Goal: Check status

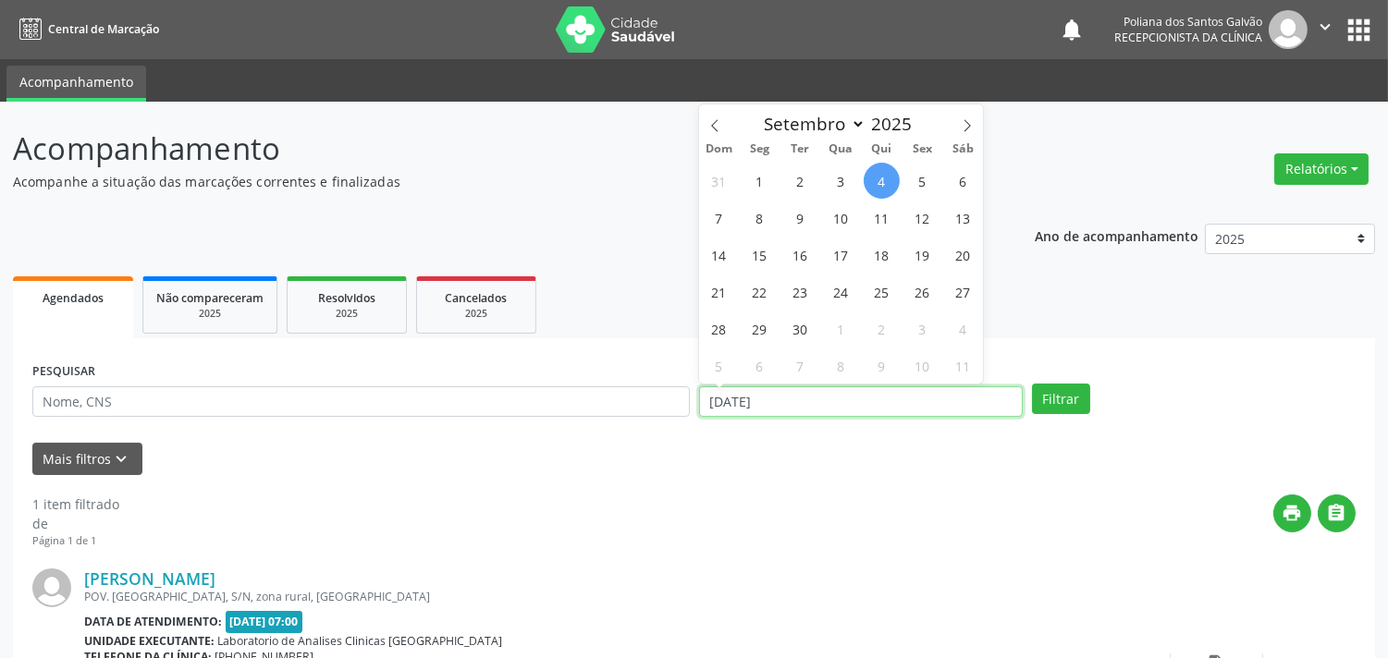
click at [898, 407] on input "[DATE]" at bounding box center [861, 402] width 324 height 31
click at [927, 183] on span "5" at bounding box center [922, 181] width 36 height 36
type input "[DATE]"
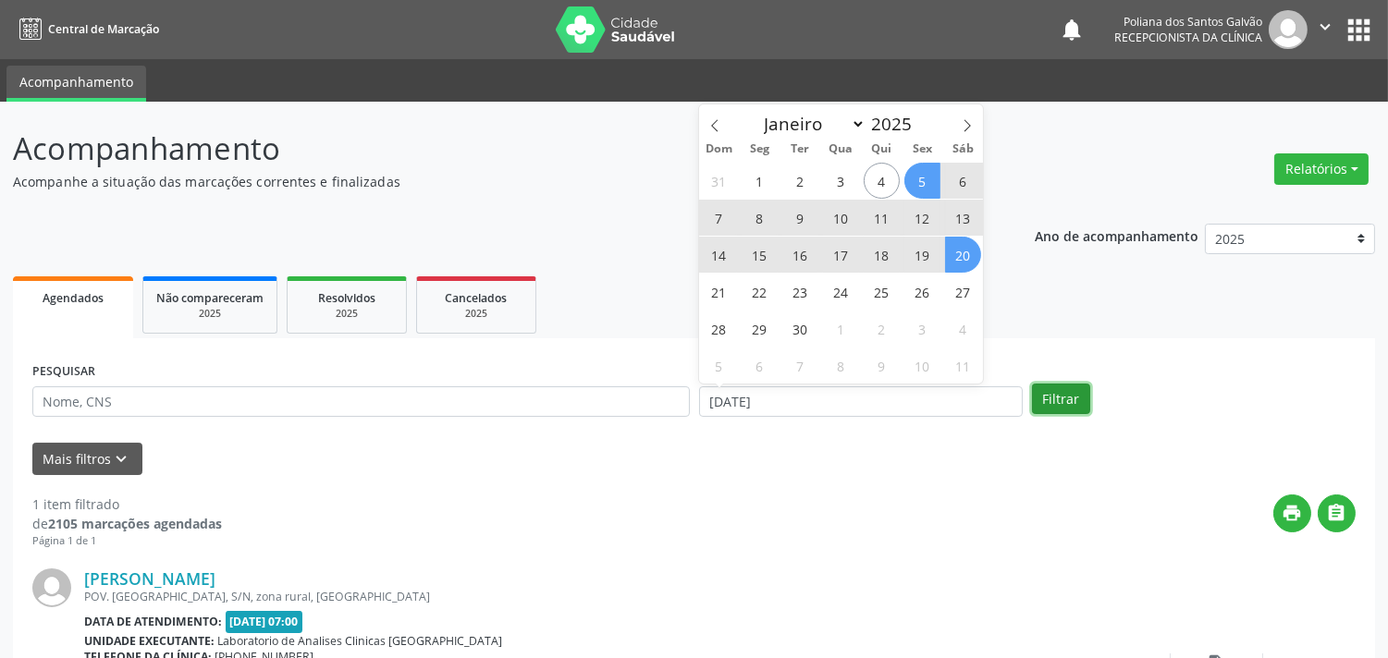
click at [1069, 395] on button "Filtrar" at bounding box center [1061, 399] width 58 height 31
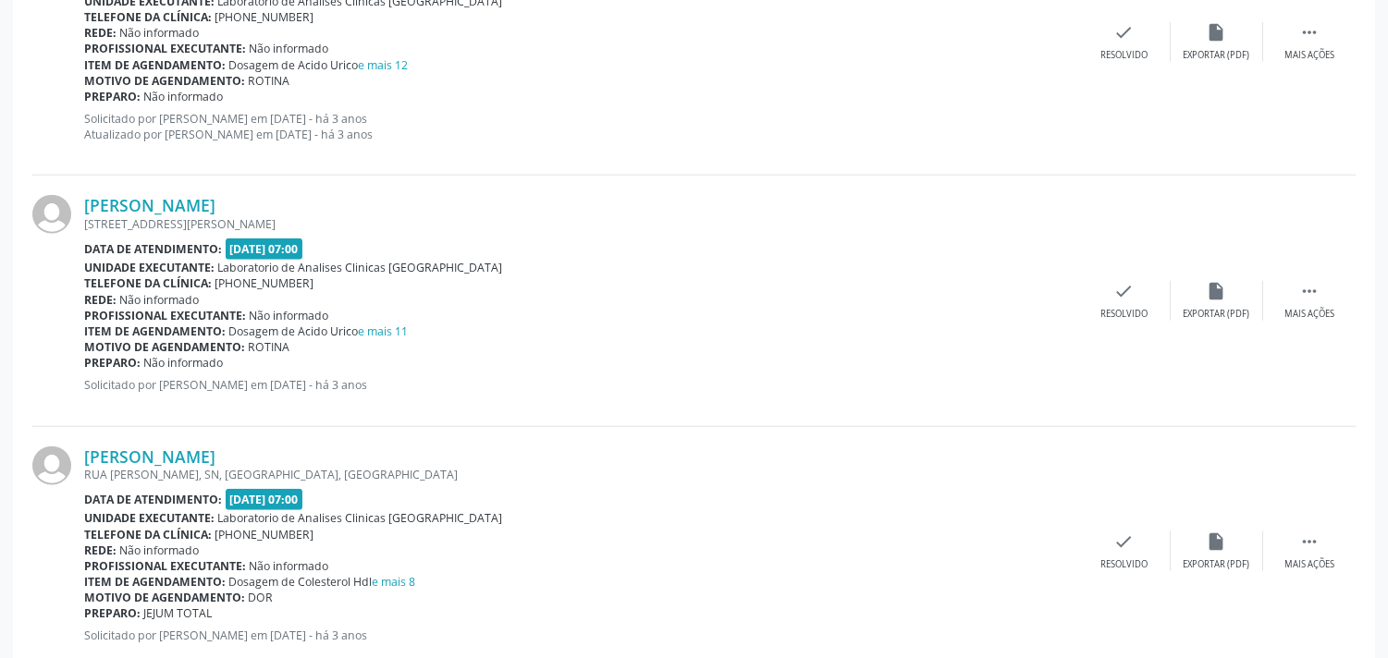
scroll to position [3750, 0]
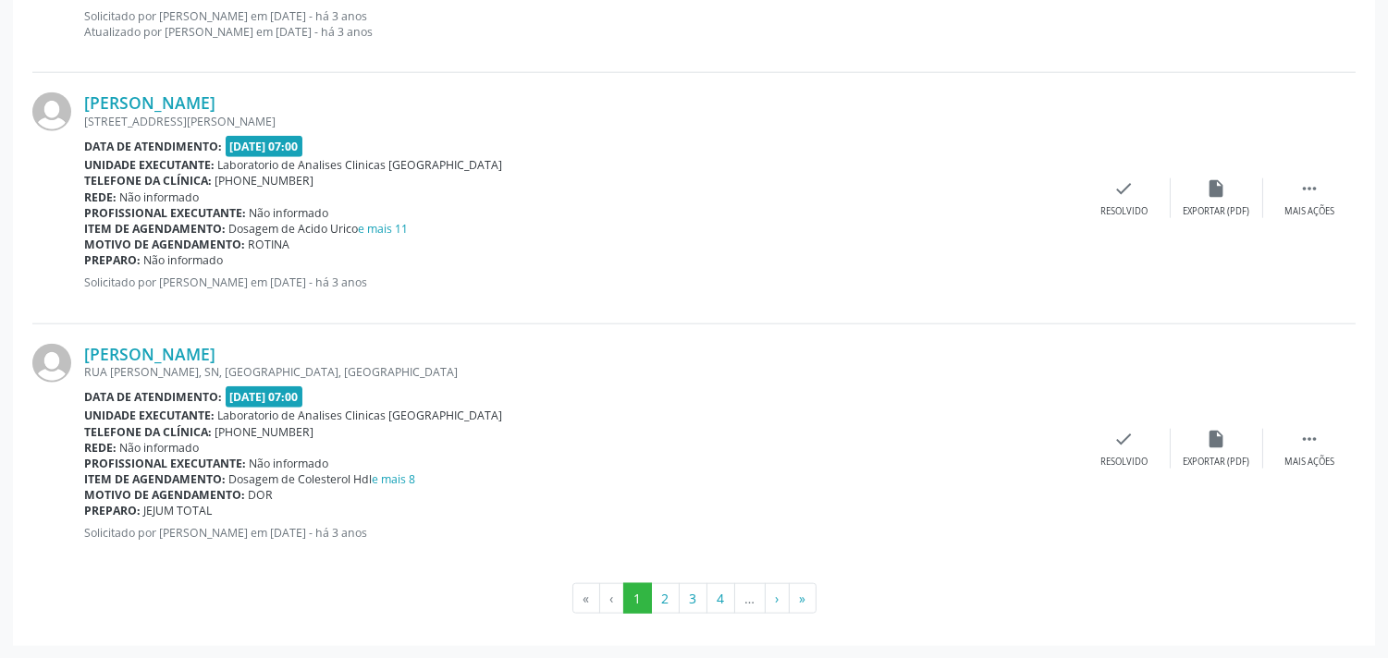
click at [752, 596] on li "…" at bounding box center [750, 599] width 31 height 31
click at [745, 601] on li "…" at bounding box center [750, 599] width 31 height 31
click at [731, 603] on button "4" at bounding box center [721, 599] width 29 height 31
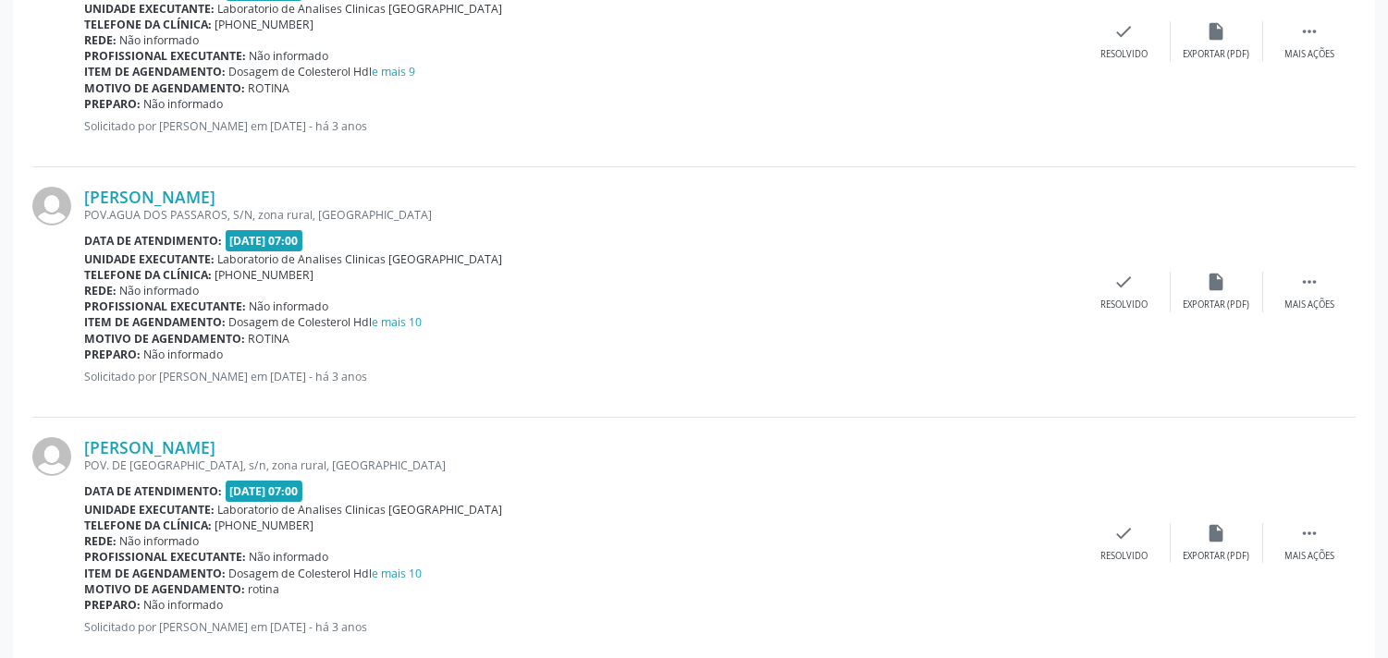
scroll to position [1130, 0]
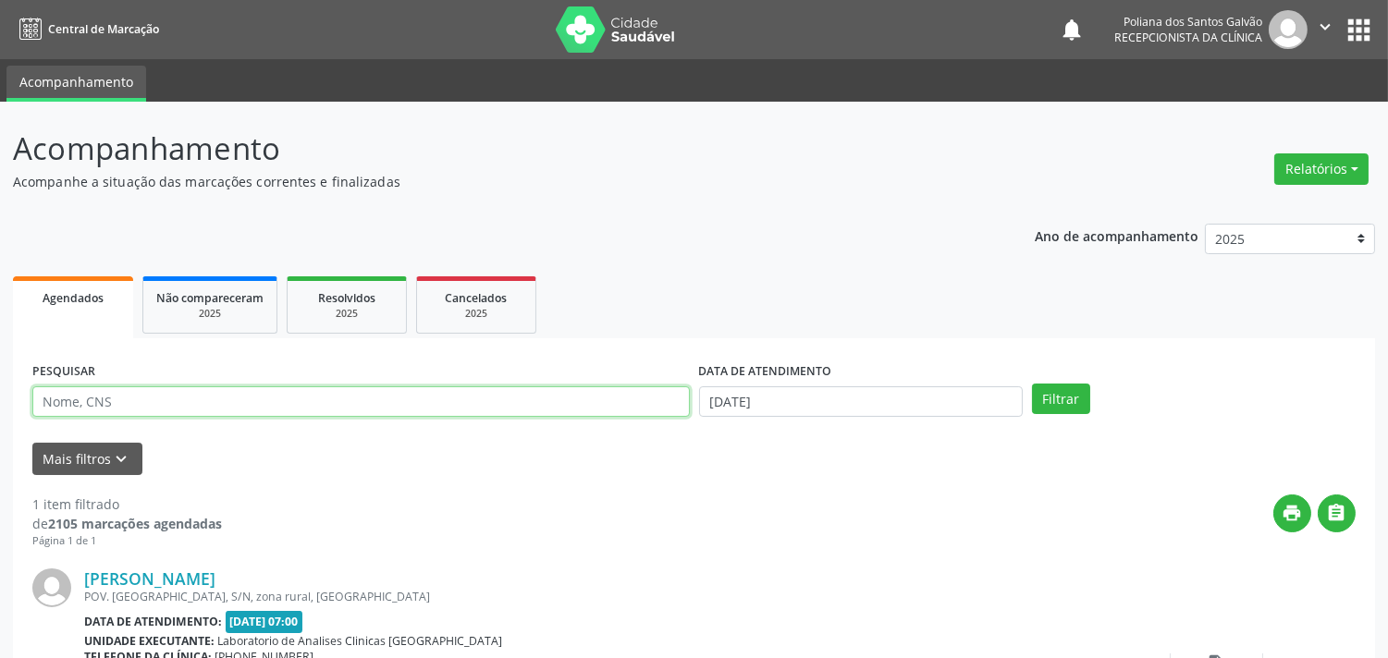
click at [343, 407] on input "text" at bounding box center [360, 402] width 657 height 31
type input "[PERSON_NAME]"
click at [1032, 384] on button "Filtrar" at bounding box center [1061, 399] width 58 height 31
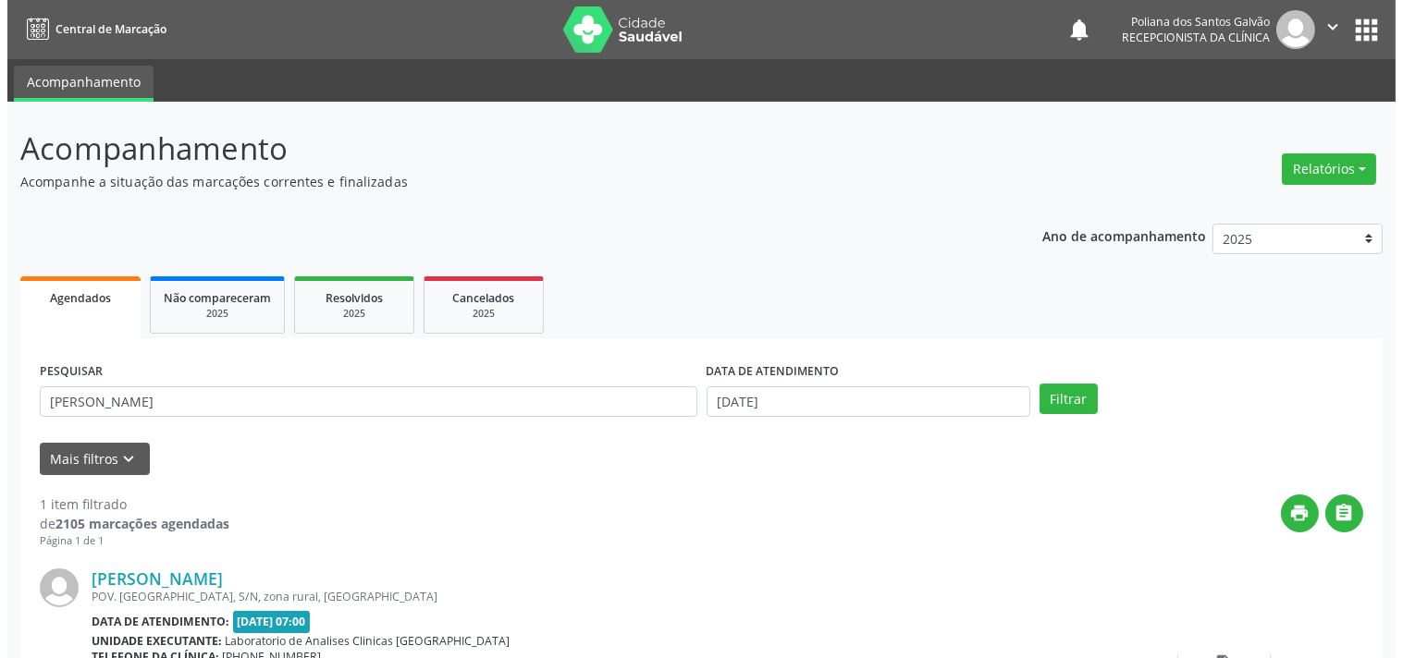
scroll to position [171, 0]
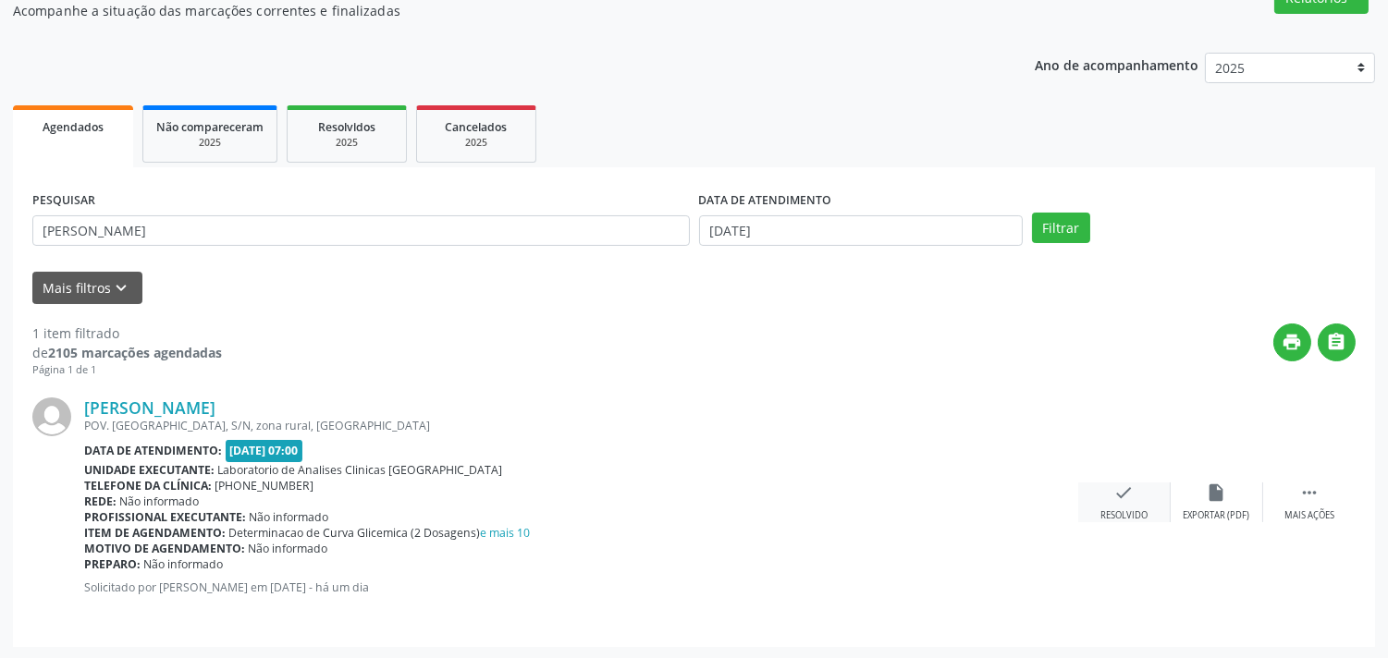
click at [1119, 510] on div "Resolvido" at bounding box center [1123, 516] width 47 height 13
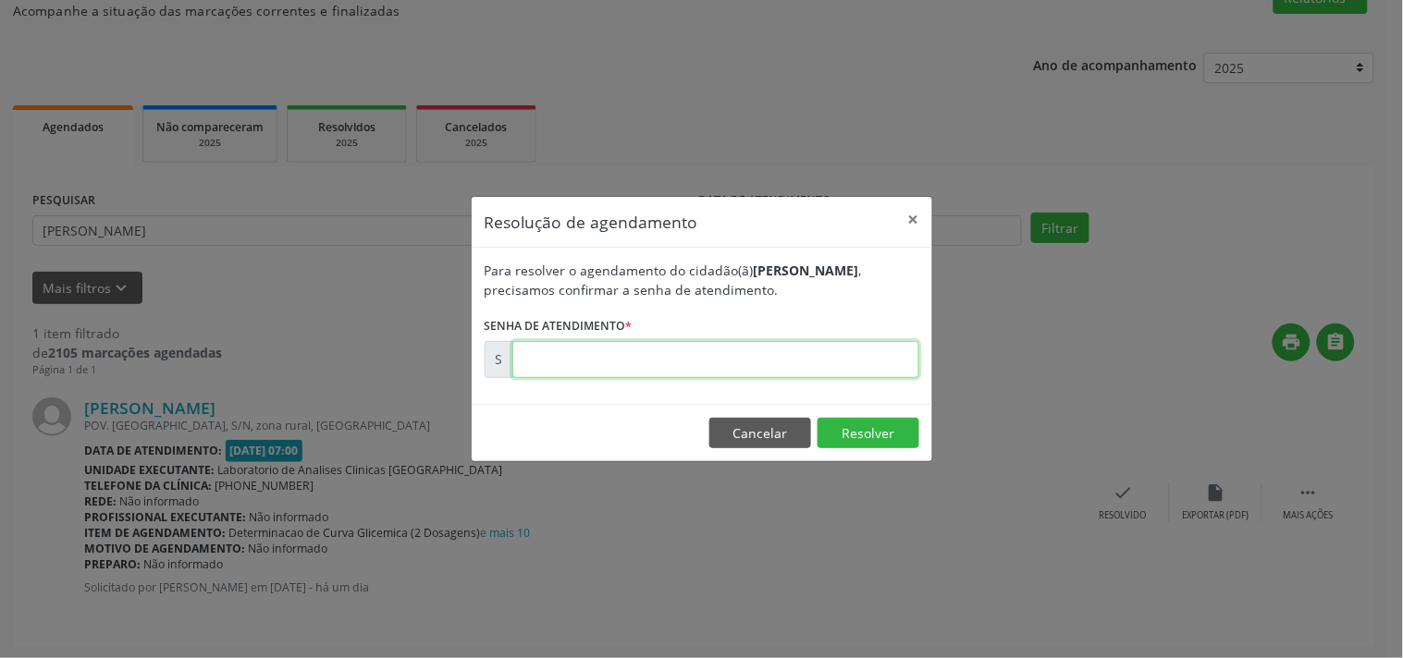
click at [854, 346] on input "text" at bounding box center [715, 359] width 407 height 37
type input "00174987"
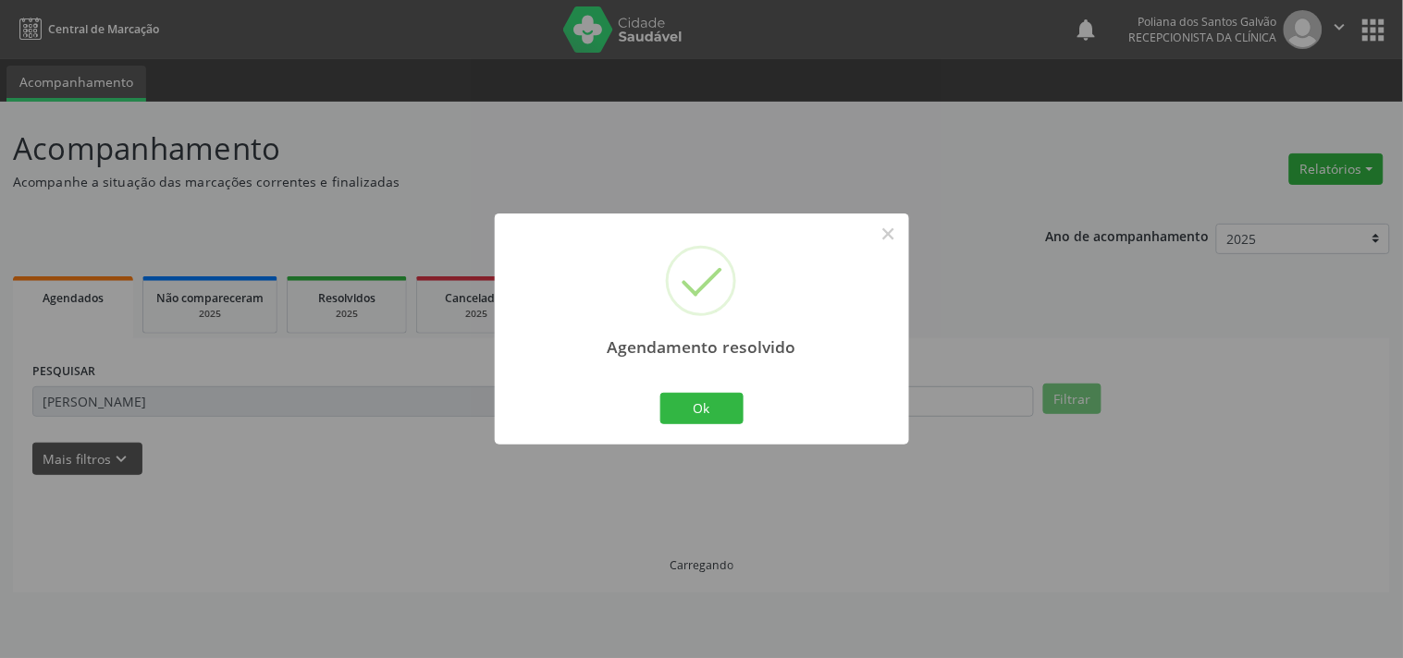
scroll to position [0, 0]
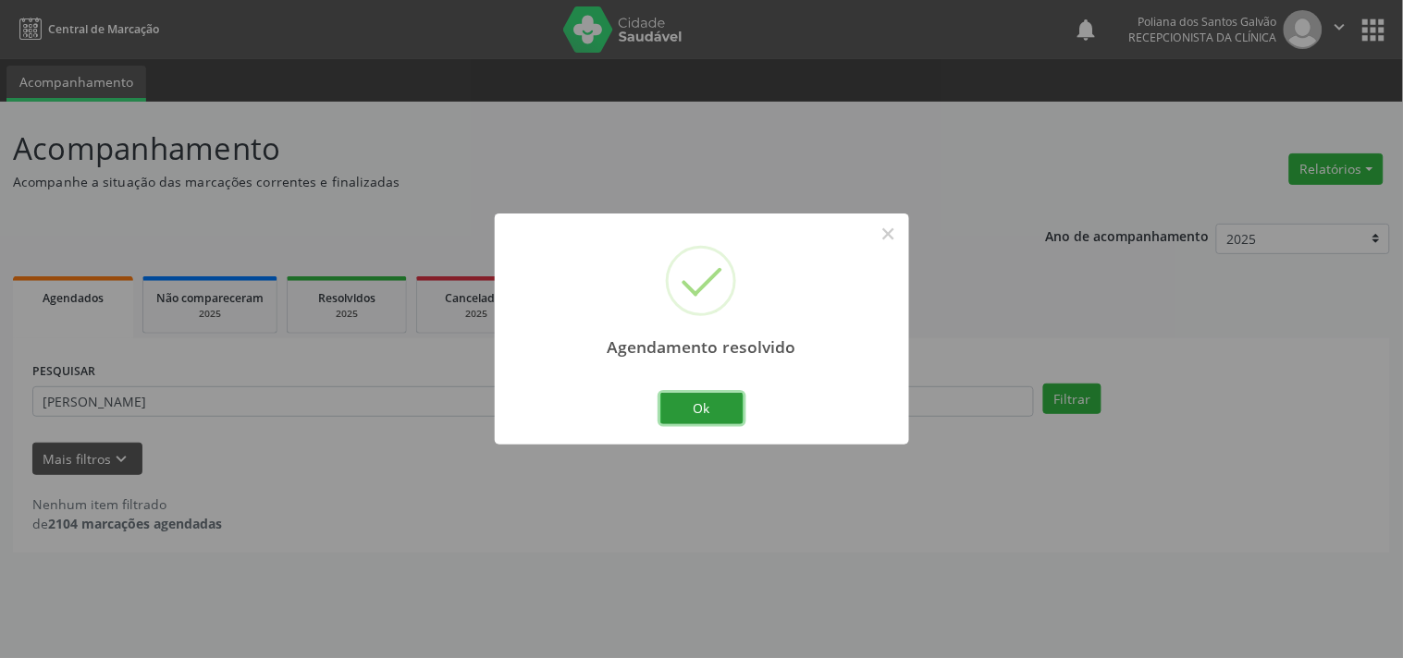
drag, startPoint x: 740, startPoint y: 400, endPoint x: 721, endPoint y: 276, distance: 126.2
click at [738, 400] on button "Ok" at bounding box center [701, 408] width 83 height 31
